Goal: Information Seeking & Learning: Find specific fact

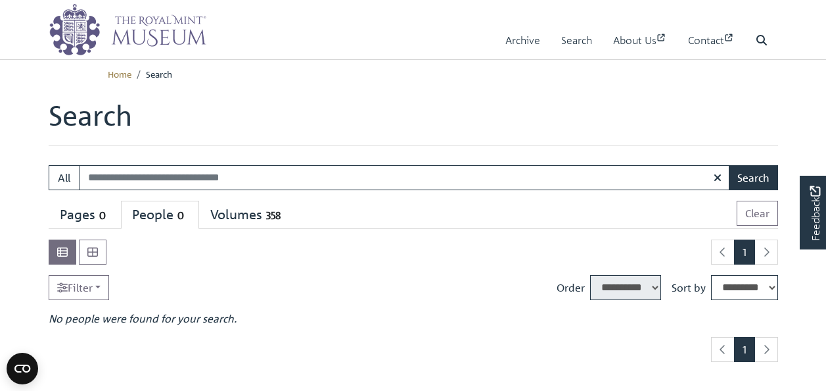
select select "****"
click at [510, 49] on link "Archive" at bounding box center [523, 40] width 35 height 37
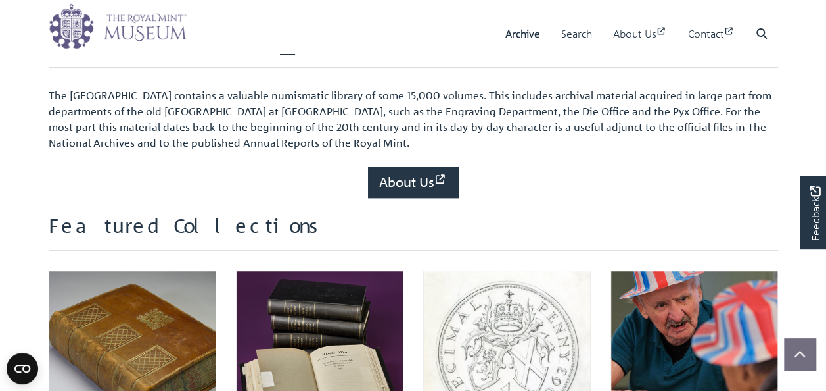
scroll to position [394, 0]
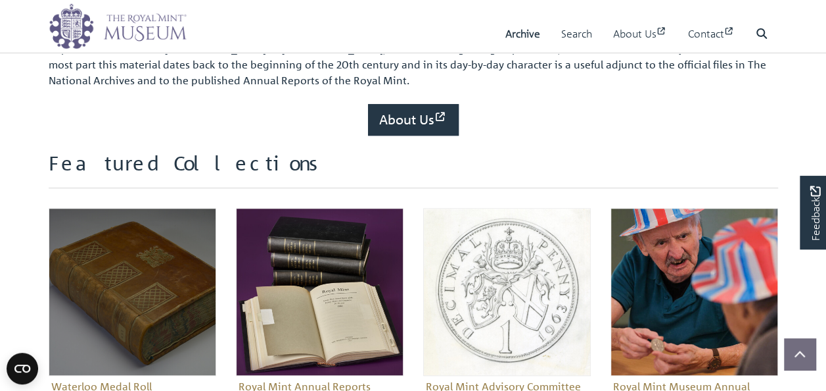
click at [159, 297] on img "Sub-collection" at bounding box center [133, 292] width 168 height 168
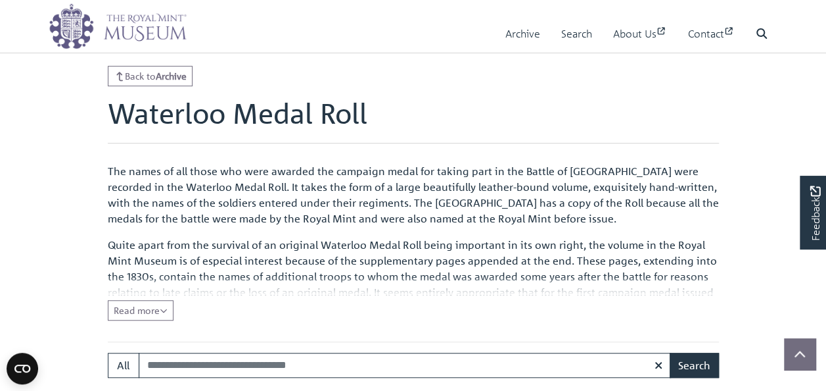
scroll to position [526, 0]
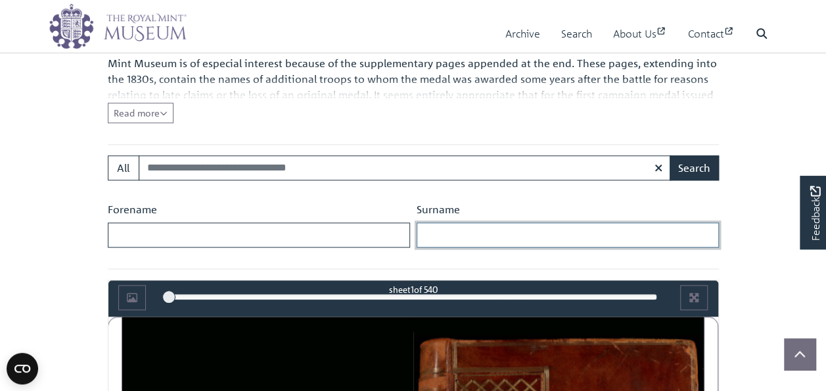
click at [469, 240] on input "Surname" at bounding box center [568, 234] width 302 height 25
type input "*******"
click at [670, 155] on button "Search" at bounding box center [694, 167] width 49 height 25
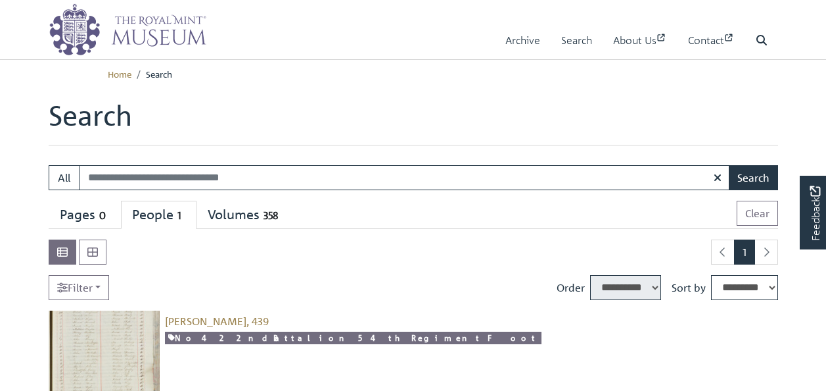
select select "****"
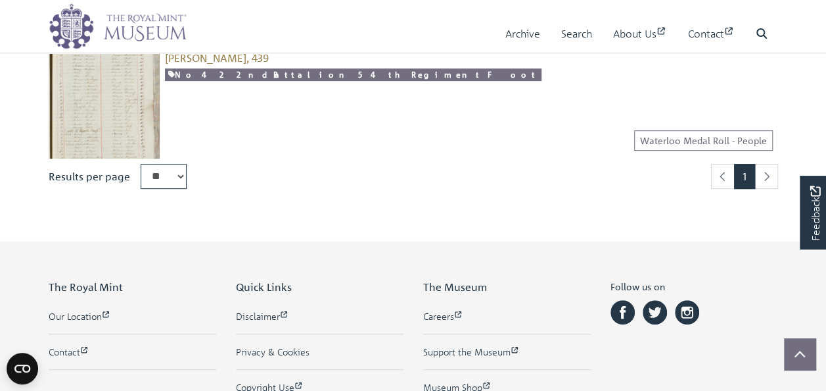
scroll to position [131, 0]
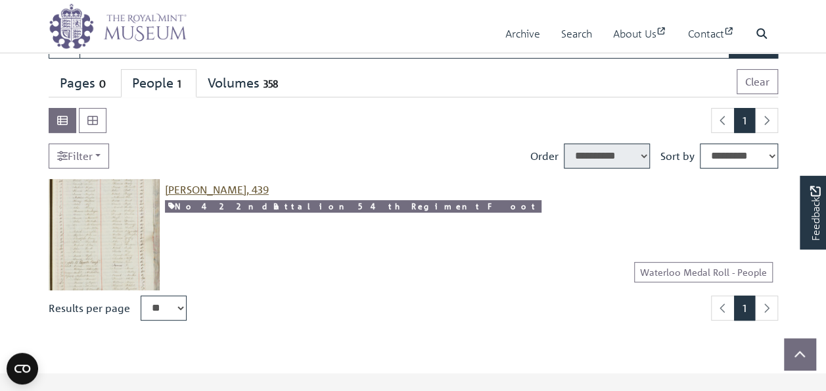
click at [246, 188] on span "Juniper, Abraham, 439" at bounding box center [217, 189] width 104 height 13
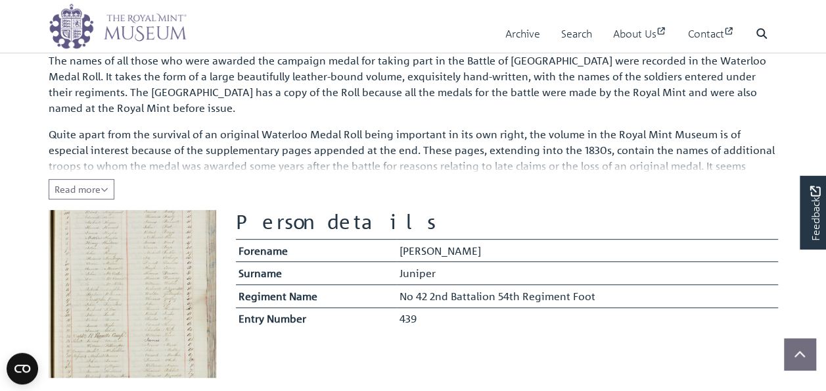
scroll to position [329, 0]
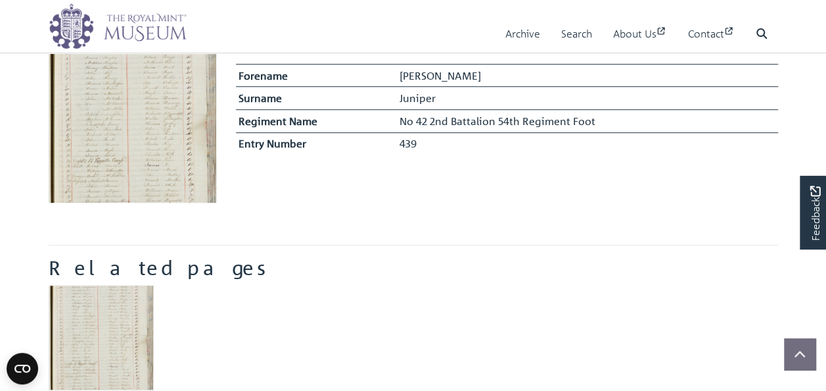
click at [117, 149] on img at bounding box center [133, 119] width 168 height 168
click at [147, 147] on img at bounding box center [133, 119] width 168 height 168
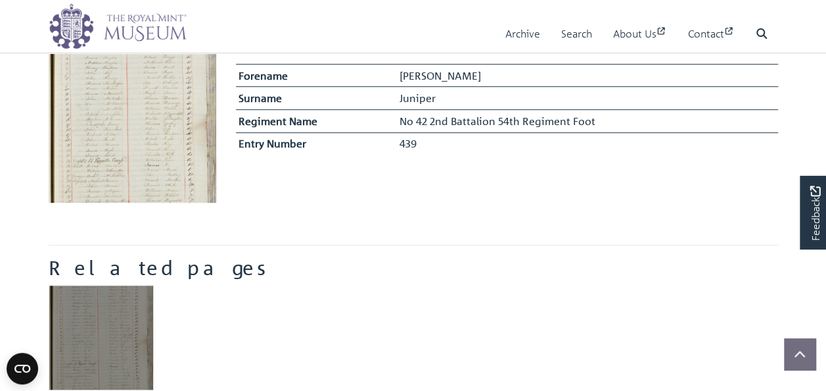
click at [121, 321] on img "Item related to this entity" at bounding box center [101, 337] width 105 height 105
click at [117, 321] on img "Item related to this entity" at bounding box center [101, 337] width 105 height 105
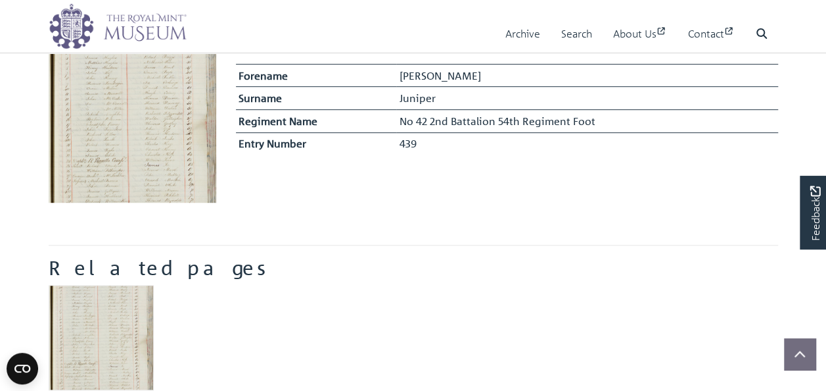
scroll to position [0, 0]
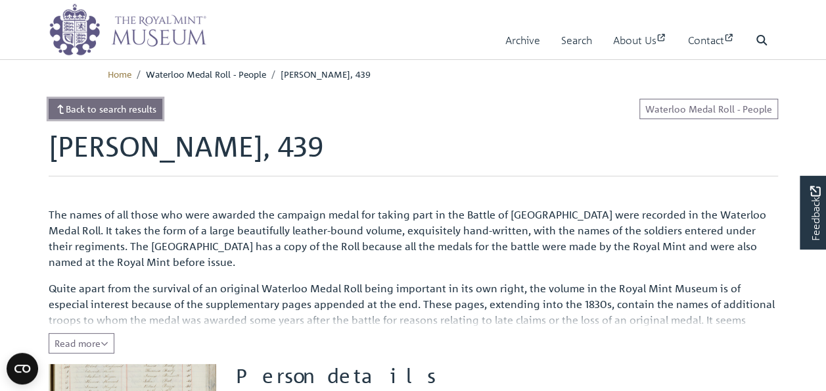
click at [130, 116] on link "Back to search results" at bounding box center [106, 109] width 114 height 20
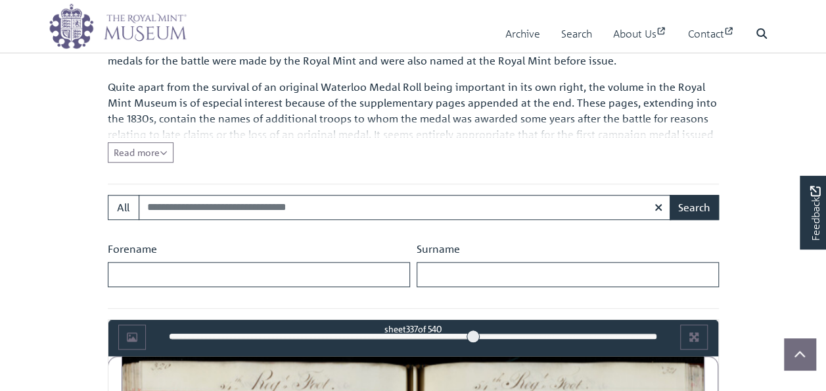
scroll to position [748, 0]
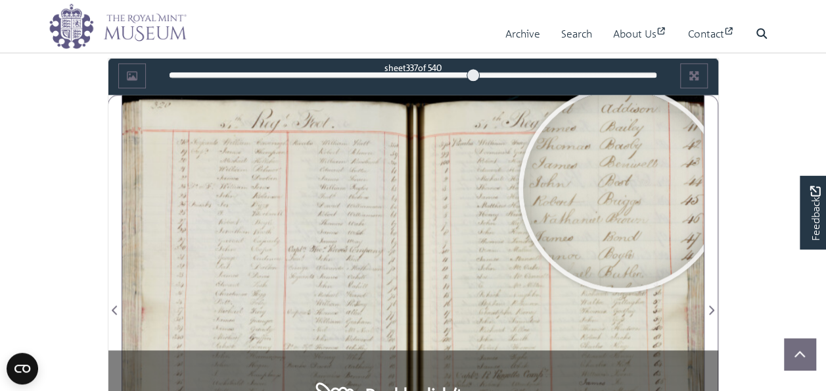
click at [622, 187] on div at bounding box center [621, 188] width 197 height 197
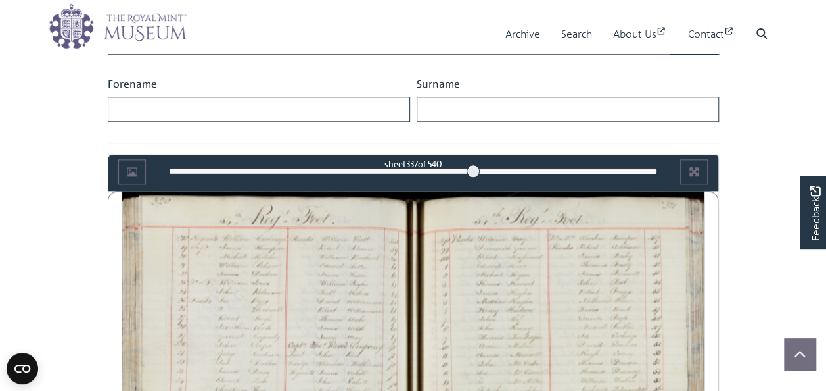
scroll to position [729, 0]
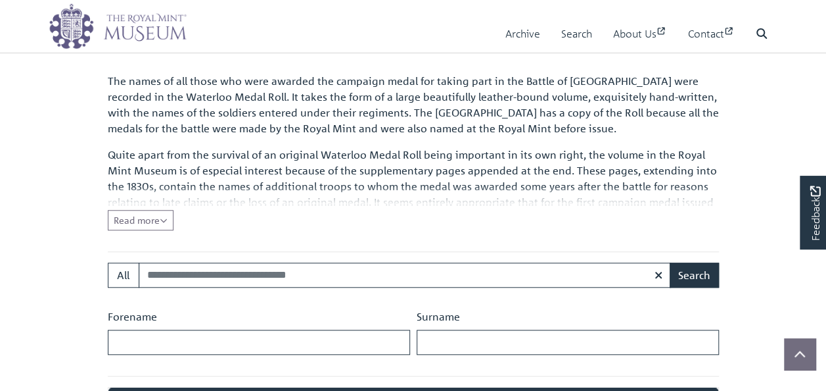
scroll to position [748, 0]
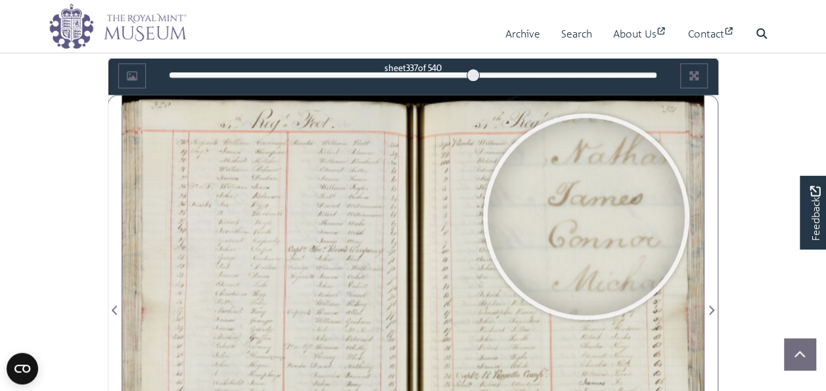
click at [586, 214] on div at bounding box center [586, 216] width 197 height 197
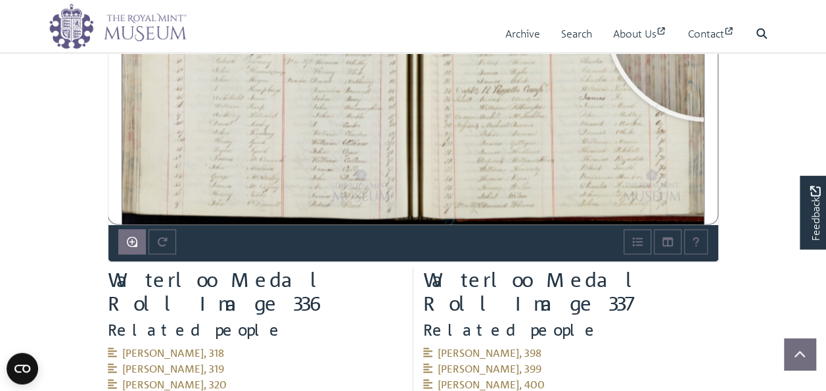
scroll to position [1007, 0]
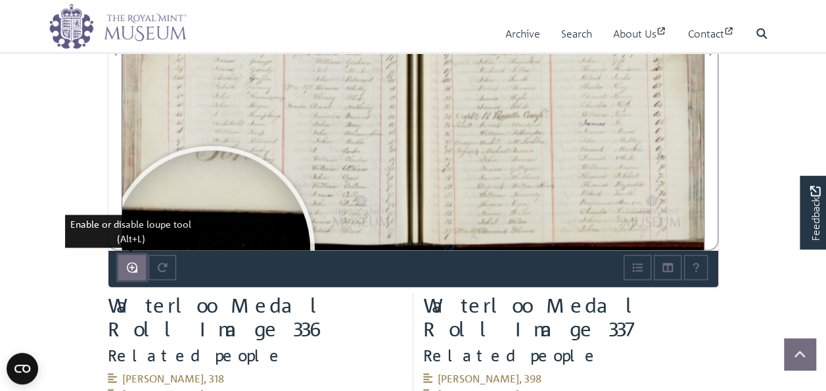
click at [128, 266] on icon "Enable or disable loupe tool (Alt+L)" at bounding box center [132, 267] width 11 height 11
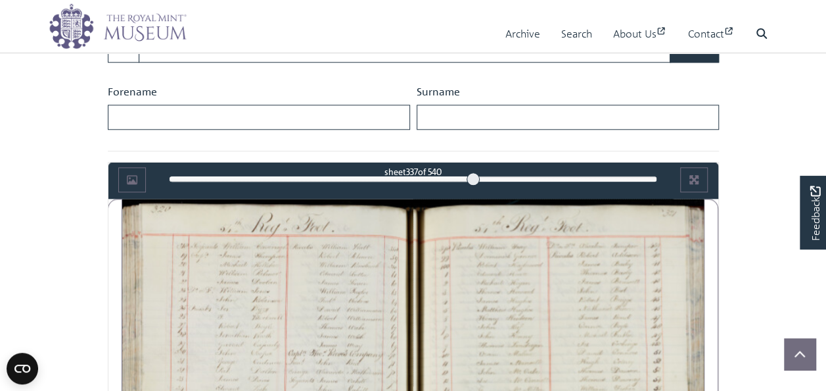
scroll to position [612, 0]
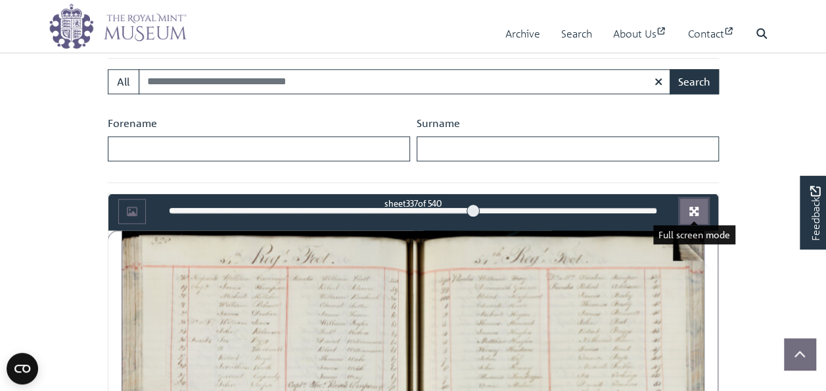
click at [696, 210] on icon "Full screen mode" at bounding box center [694, 210] width 9 height 9
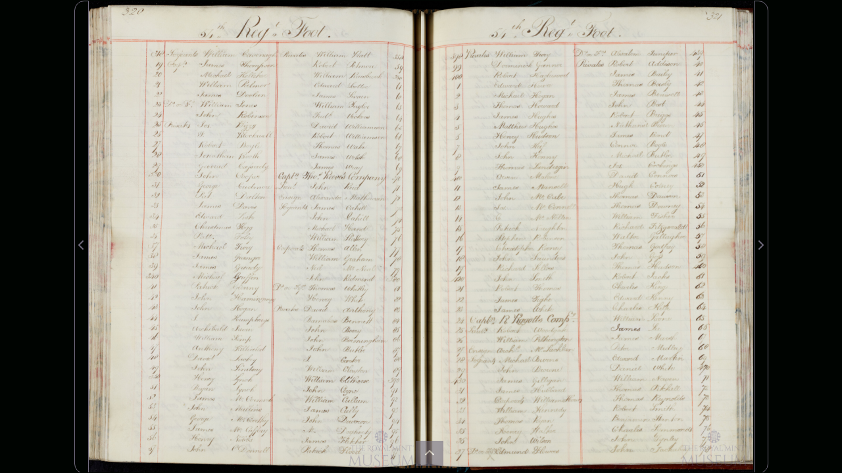
click at [606, 75] on div at bounding box center [587, 237] width 332 height 473
click at [531, 70] on div at bounding box center [587, 237] width 332 height 473
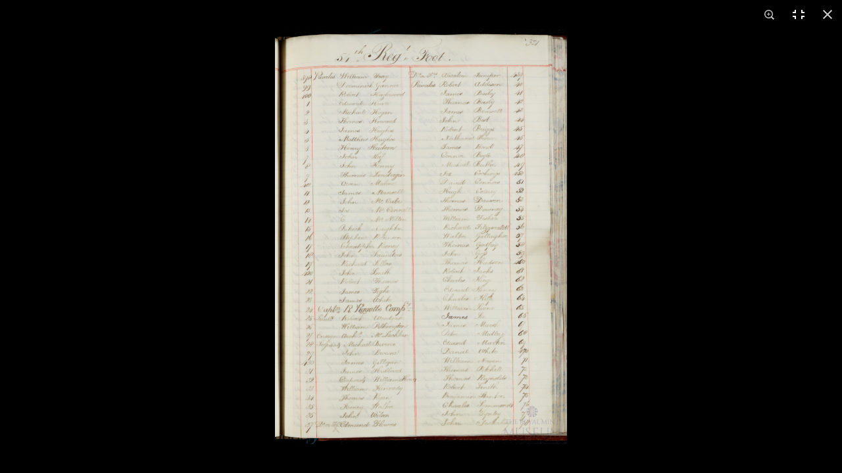
click at [798, 14] on button at bounding box center [798, 14] width 29 height 29
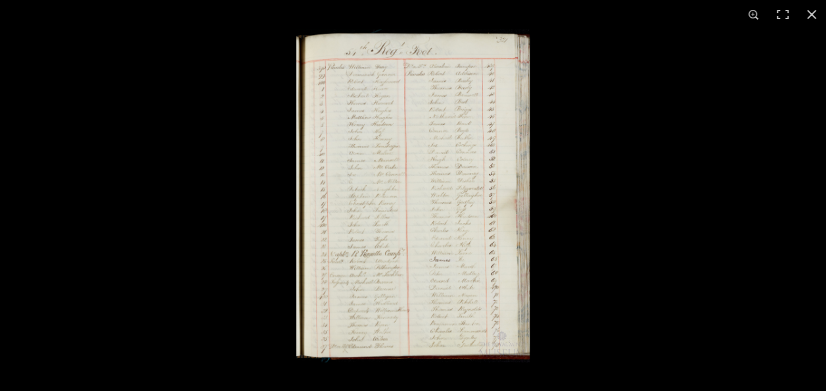
click at [463, 70] on img at bounding box center [413, 195] width 233 height 333
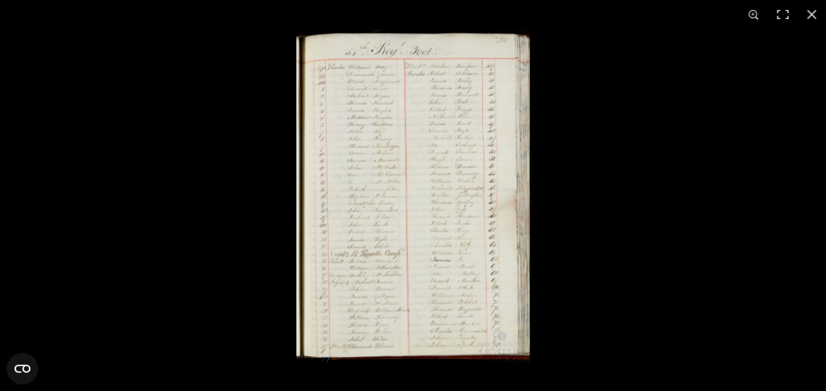
click at [479, 137] on img at bounding box center [413, 195] width 233 height 333
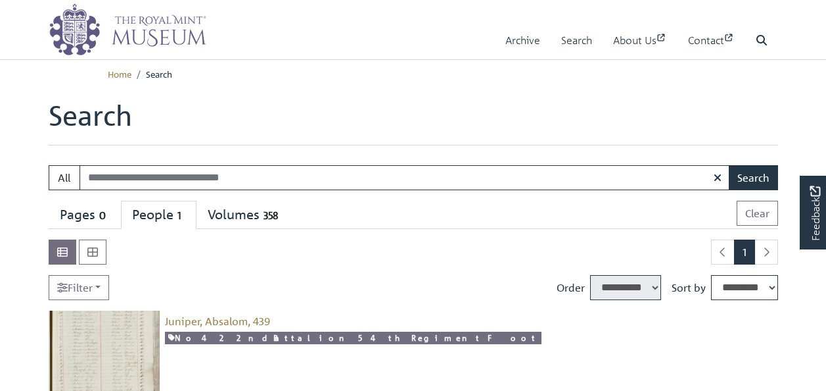
select select "****"
